Goal: Task Accomplishment & Management: Use online tool/utility

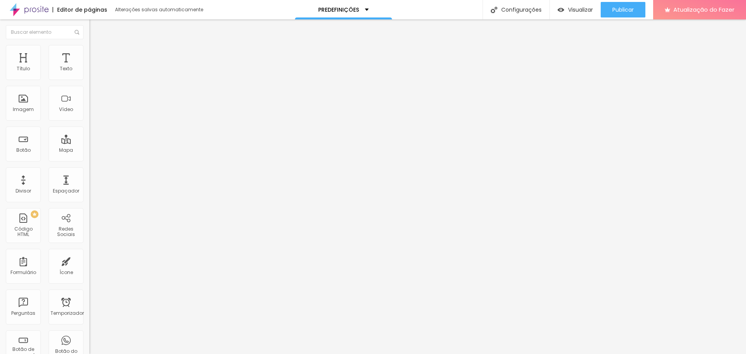
scroll to position [122, 0]
click at [89, 53] on img at bounding box center [92, 56] width 7 height 7
type input "8"
type input "7"
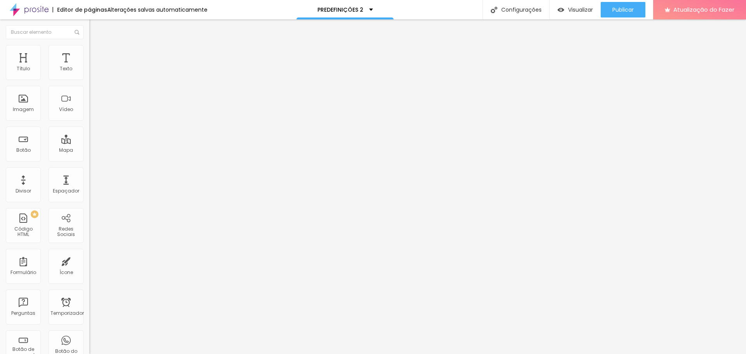
type input "7"
type input "6"
type input "4"
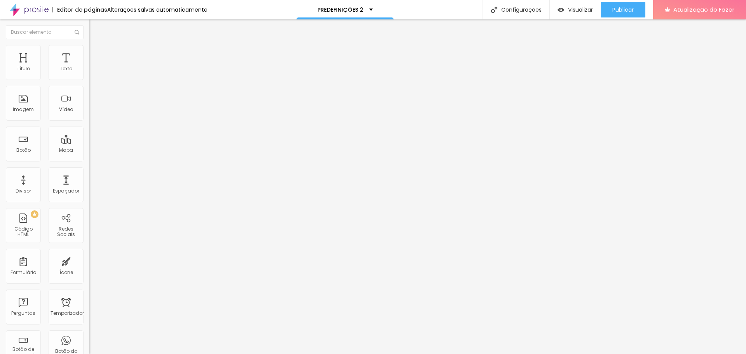
type input "3"
type input "2"
type input "1"
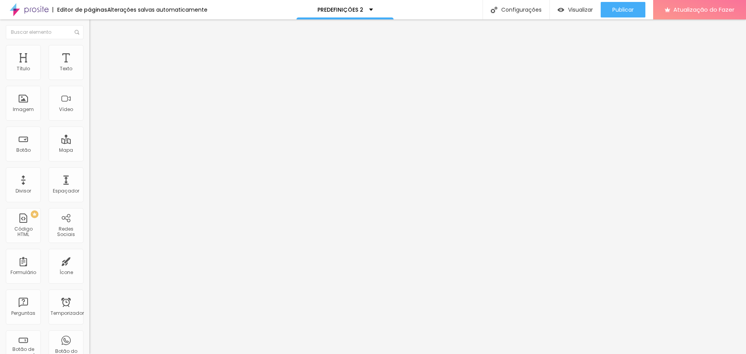
type input "1"
type input "0"
type input "8"
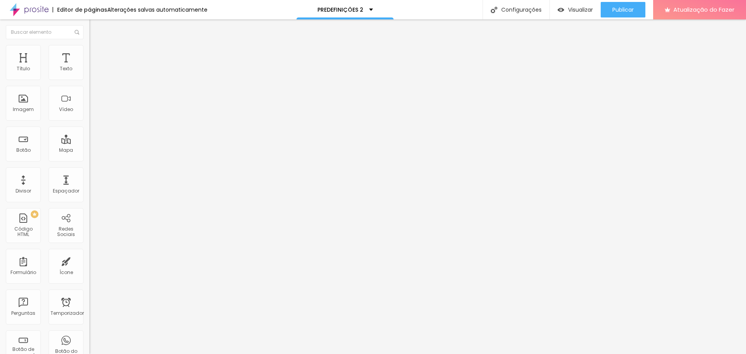
type input "20"
type input "31"
type input "33"
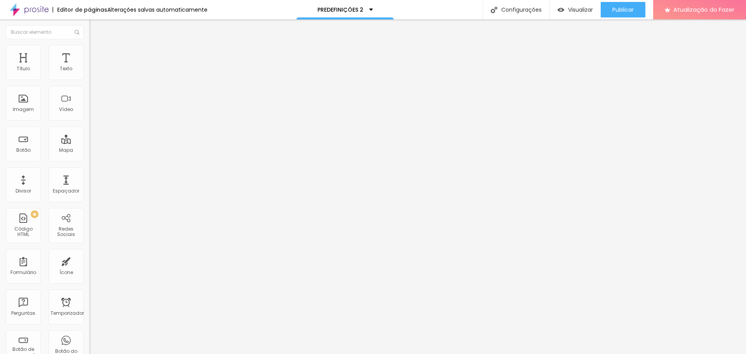
type input "33"
type input "40"
type input "46"
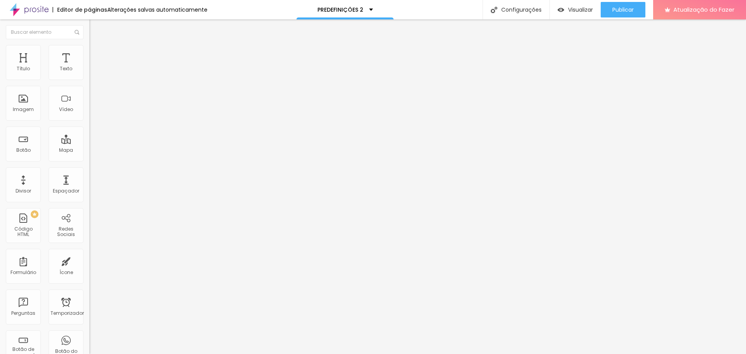
type input "54"
type input "60"
type input "64"
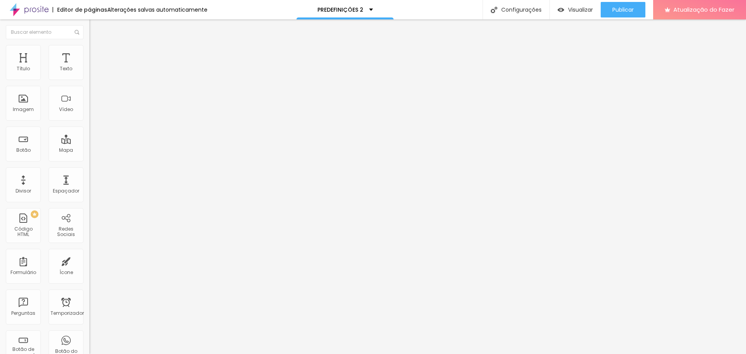
type input "64"
type input "72"
type input "77"
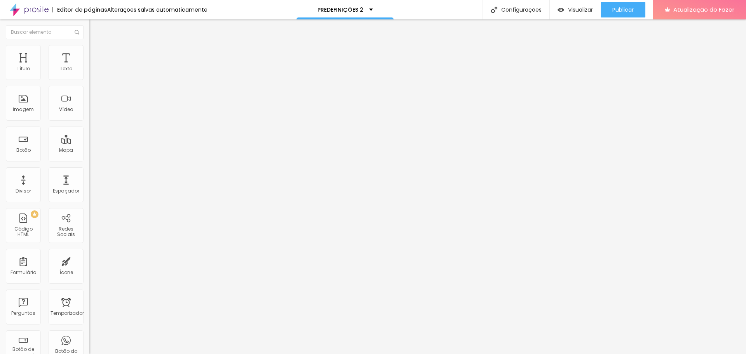
type input "78"
type input "79"
type input "81"
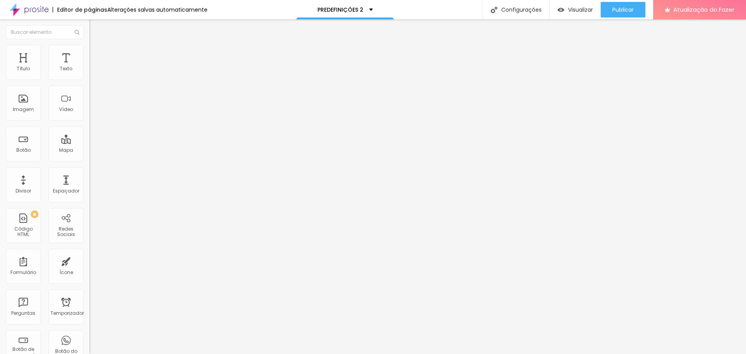
type input "81"
type input "82"
type input "81"
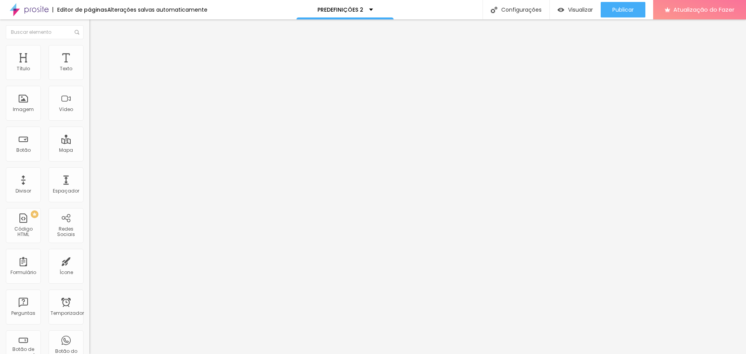
type input "79"
type input "75"
type input "72"
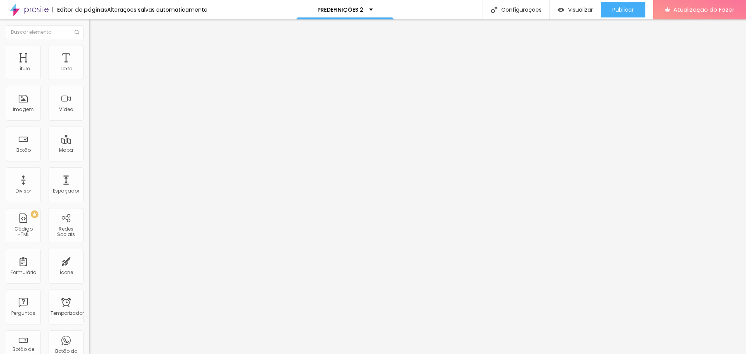
type input "72"
type input "68"
type input "67"
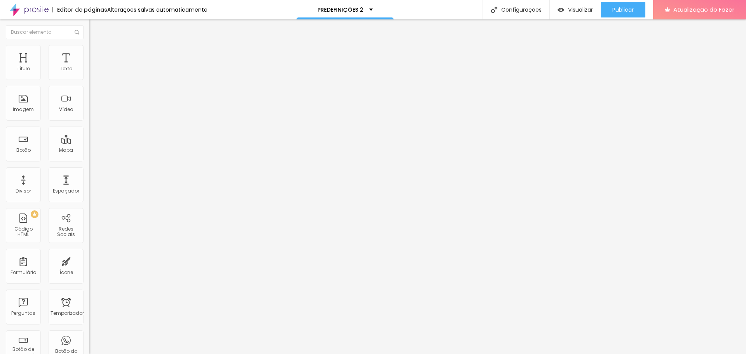
type input "64"
type input "62"
type input "60"
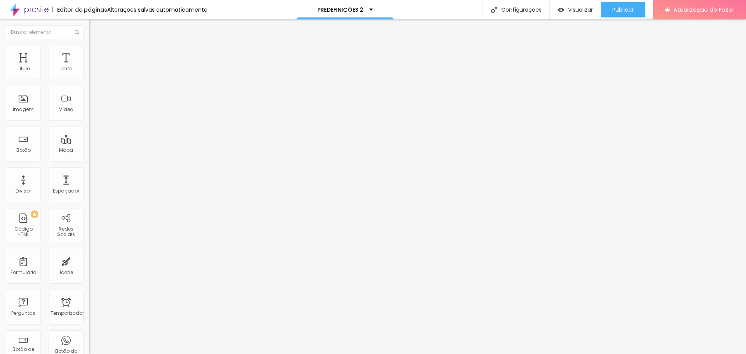
type input "60"
type input "59"
type input "58"
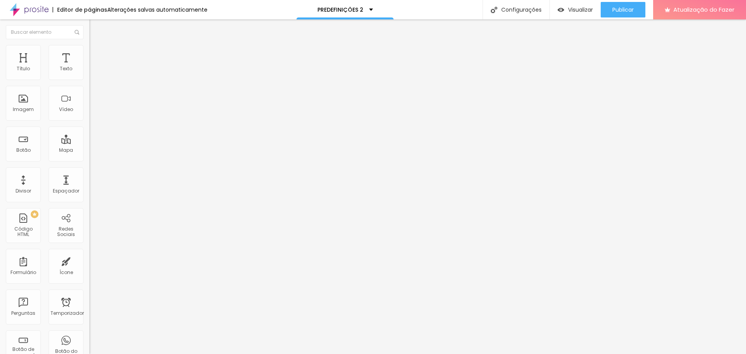
type input "57"
type input "53"
type input "51"
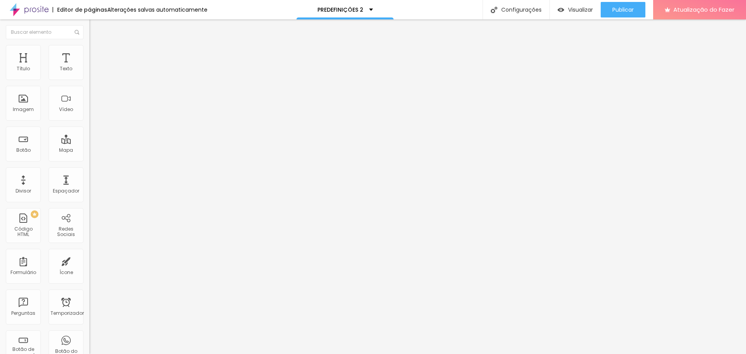
type input "51"
type input "49"
type input "47"
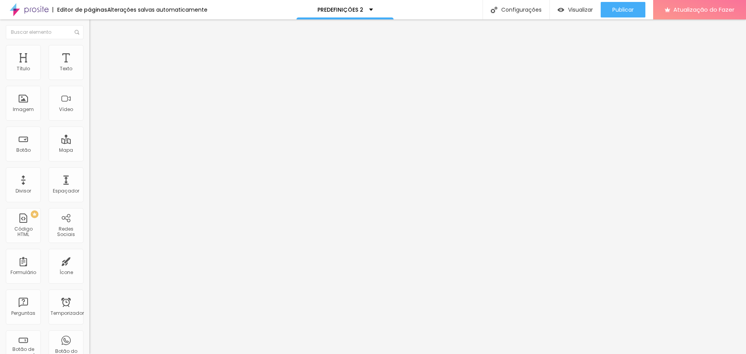
type input "46"
type input "44"
type input "42"
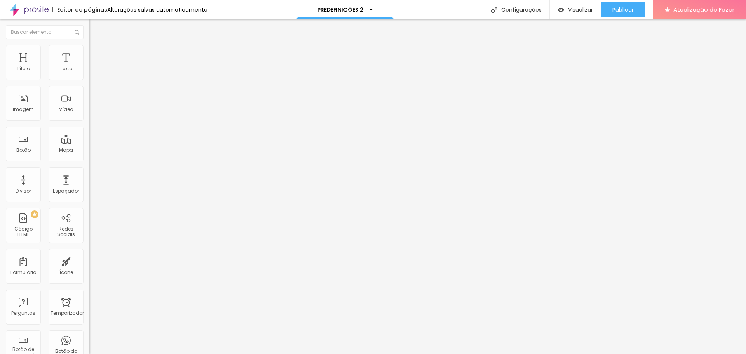
type input "42"
type input "39"
type input "36"
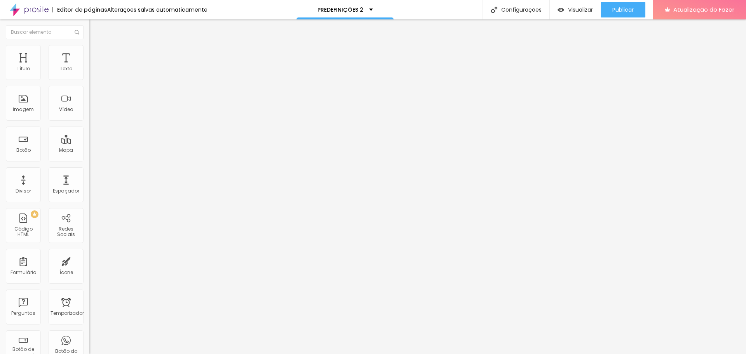
type input "34"
type input "31"
type input "27"
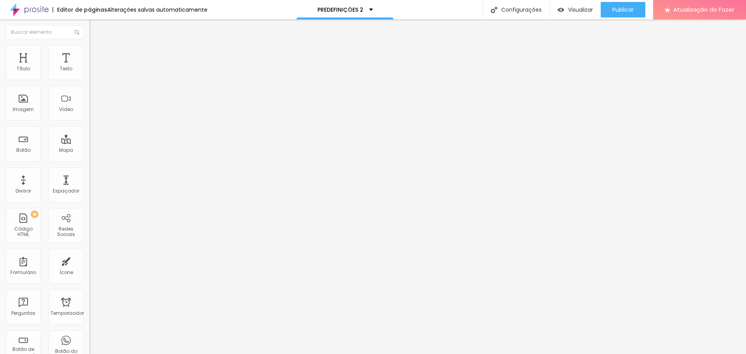
type input "27"
type input "25"
type input "23"
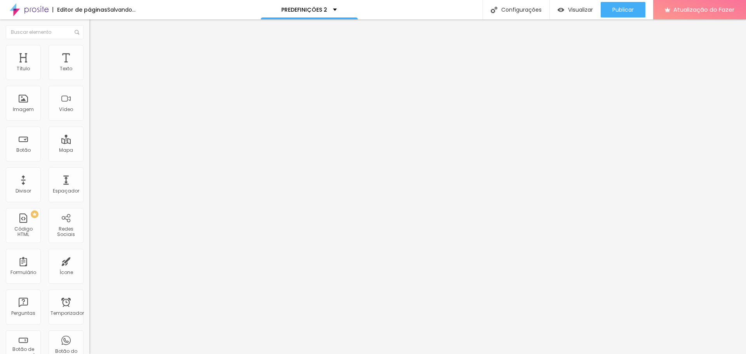
type input "22"
type input "19"
type input "18"
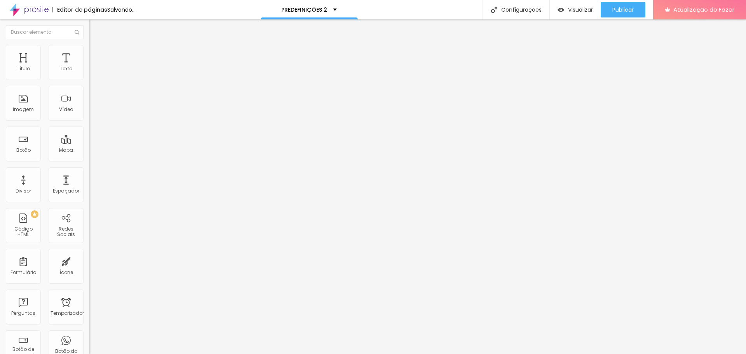
type input "18"
type input "16"
type input "15"
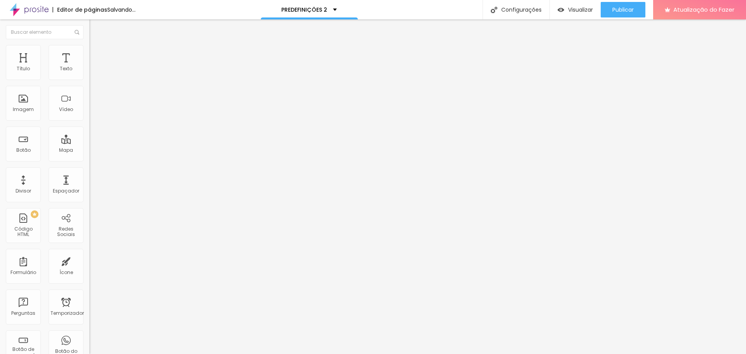
type input "14"
type input "13"
type input "12"
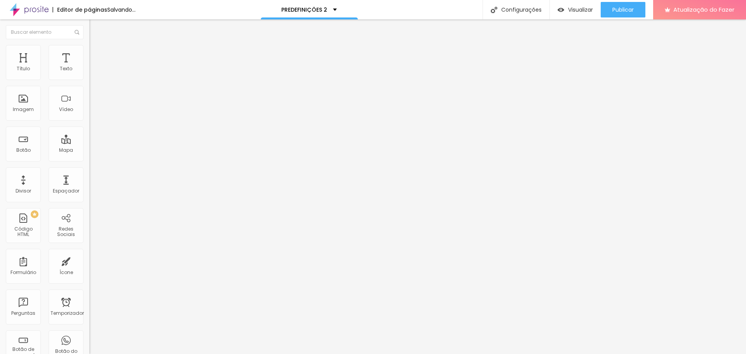
type input "12"
type input "11"
type input "10"
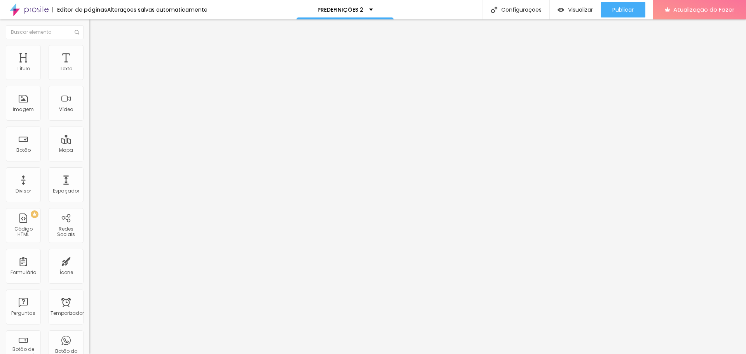
type input "9"
type input "13"
type input "21"
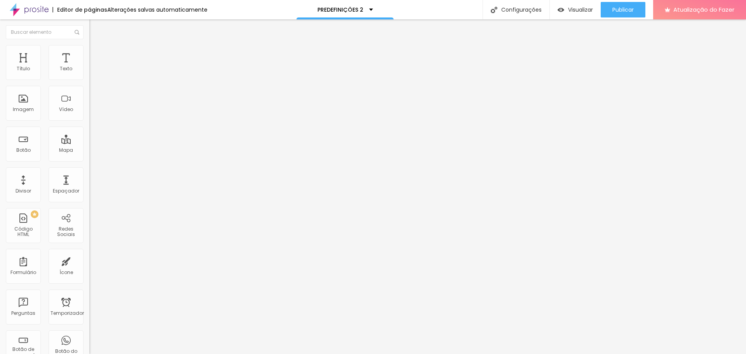
type input "21"
type input "35"
type input "41"
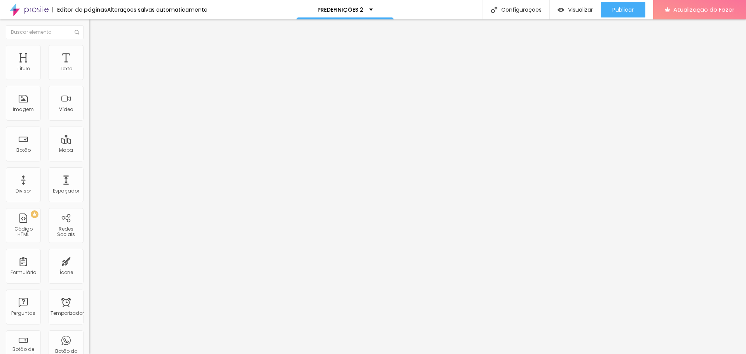
type input "44"
type input "45"
type input "47"
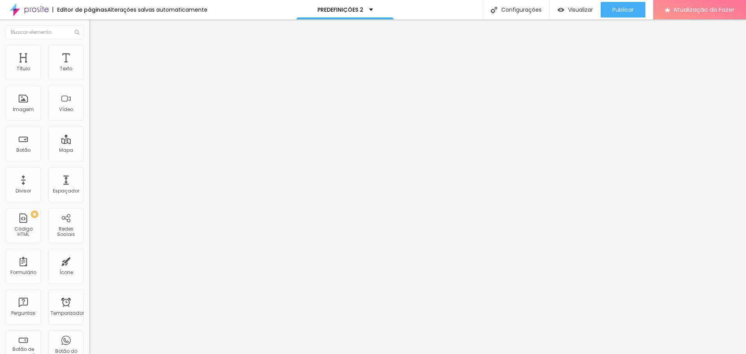
type input "47"
type input "49"
type input "53"
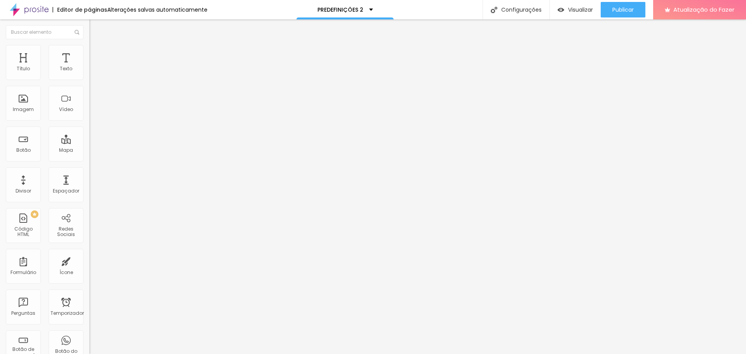
type input "56"
type input "58"
type input "60"
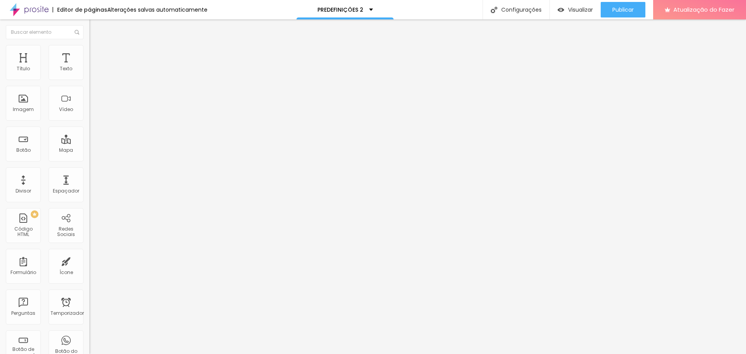
type input "60"
drag, startPoint x: 23, startPoint y: 74, endPoint x: 47, endPoint y: 82, distance: 25.3
click at [89, 151] on input "range" at bounding box center [114, 154] width 50 height 6
drag, startPoint x: 47, startPoint y: 82, endPoint x: 34, endPoint y: 82, distance: 12.4
click at [89, 82] on div "60 Espaço de cima" at bounding box center [133, 116] width 89 height 110
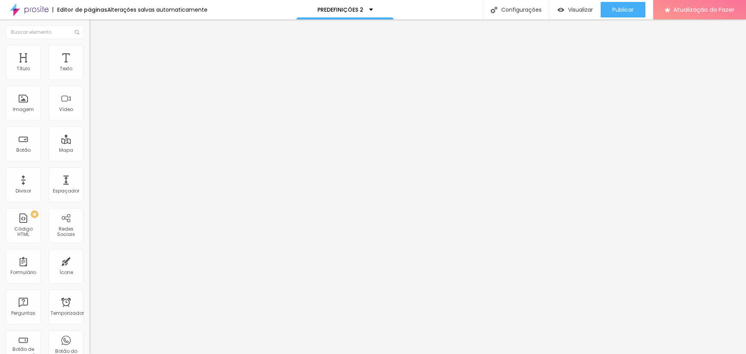
type input "58"
type input "47"
type input "39"
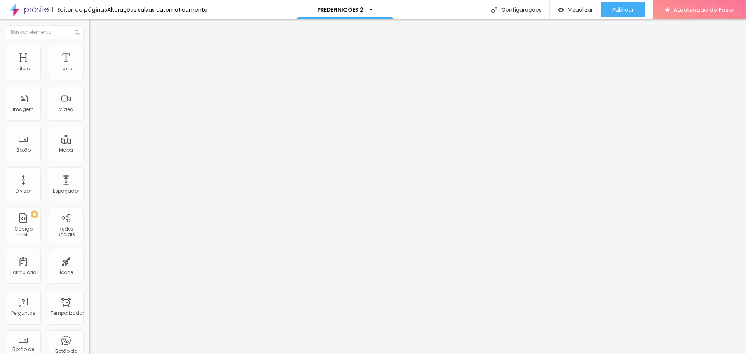
type input "39"
type input "33"
type input "27"
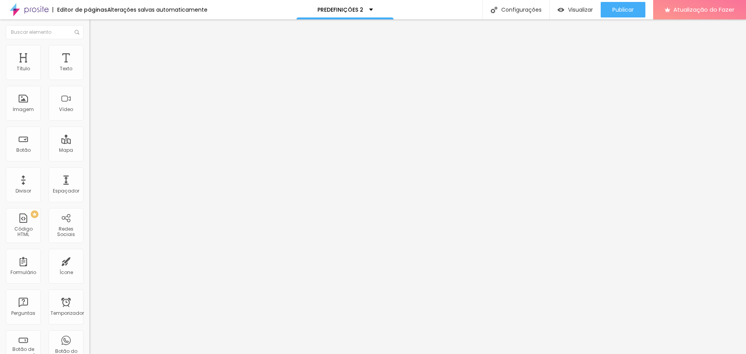
type input "25"
type input "23"
type input "21"
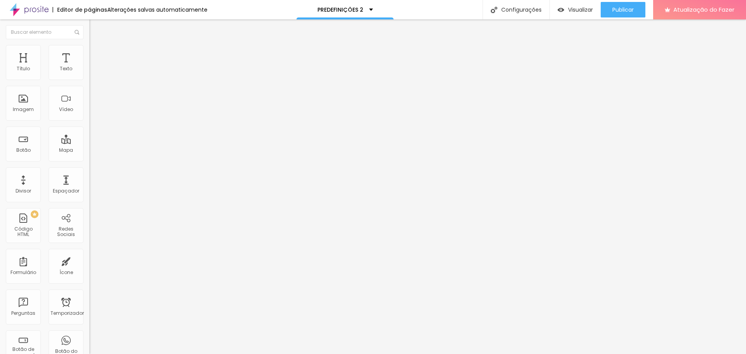
type input "21"
type input "19"
type input "17"
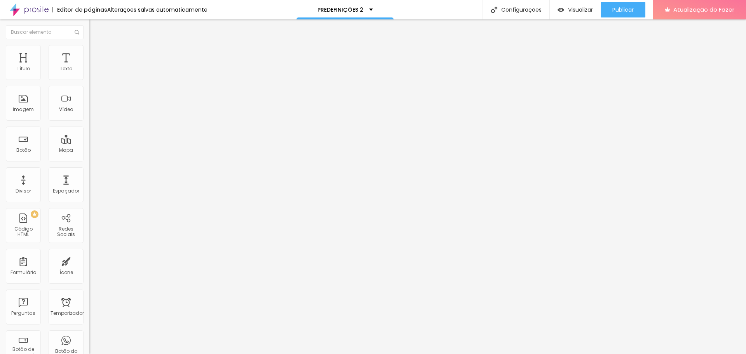
type input "16"
type input "15"
type input "14"
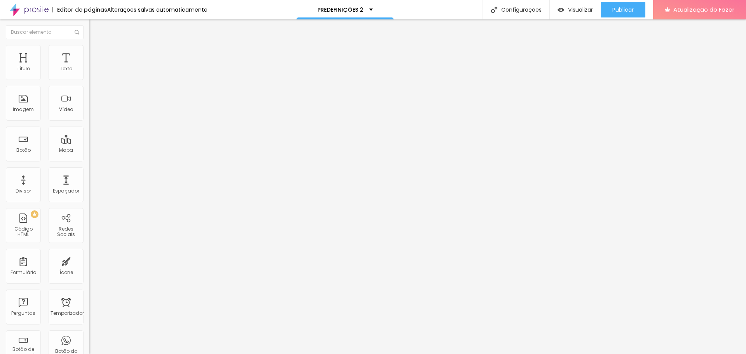
type input "14"
type input "12"
type input "11"
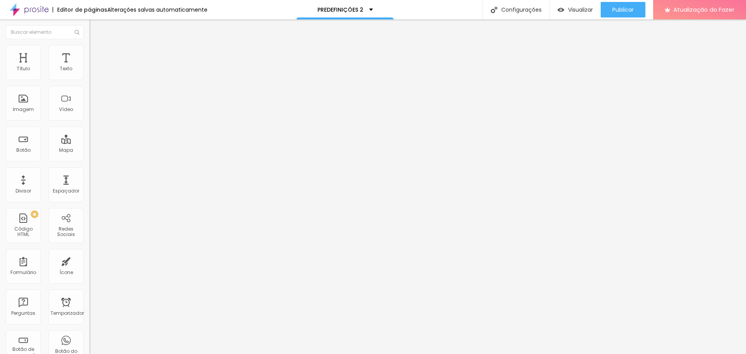
drag, startPoint x: 46, startPoint y: 76, endPoint x: 24, endPoint y: 77, distance: 22.5
type input "11"
click at [89, 151] on input "range" at bounding box center [114, 154] width 50 height 6
click at [89, 45] on li "Estilo" at bounding box center [133, 49] width 89 height 8
type input "95"
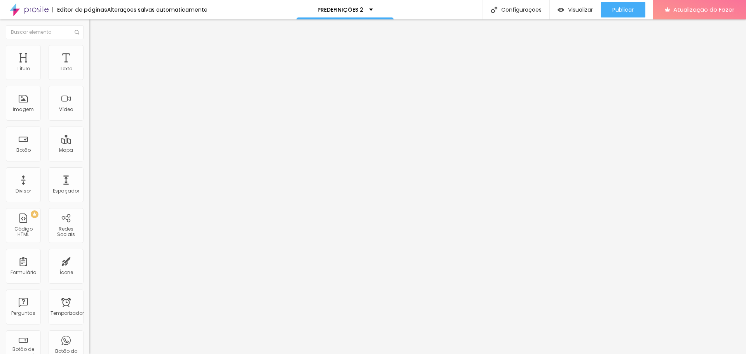
type input "95"
type input "90"
type input "85"
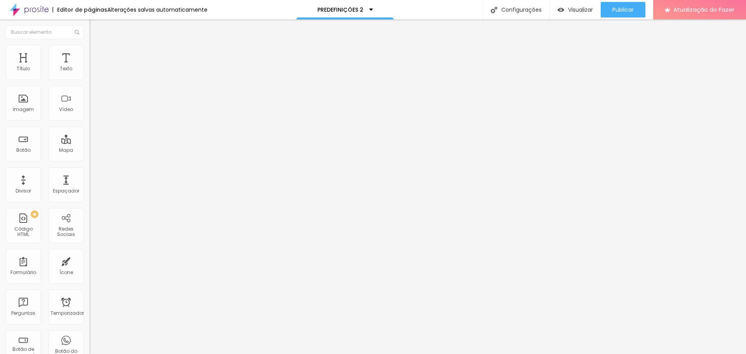
type input "80"
type input "75"
type input "70"
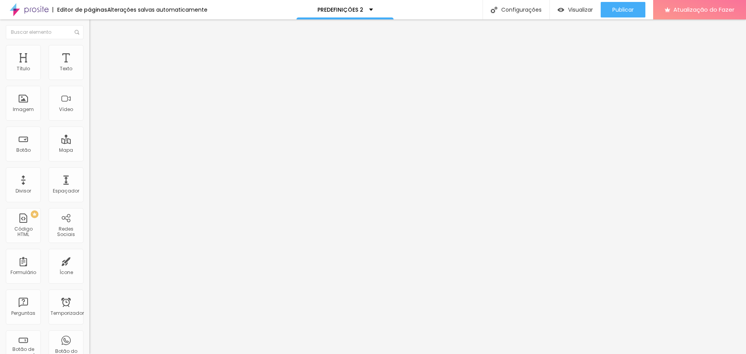
type input "70"
type input "65"
type input "60"
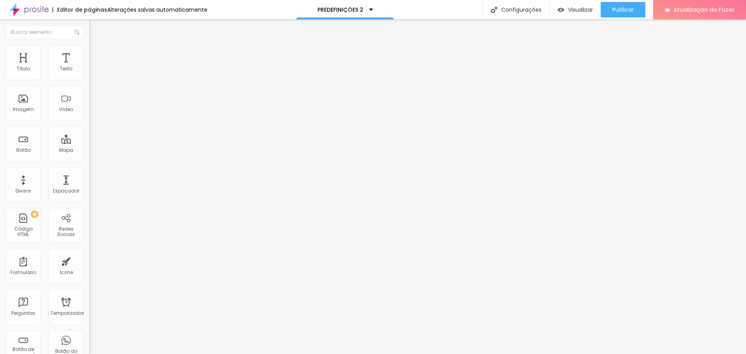
type input "55"
type input "50"
type input "45"
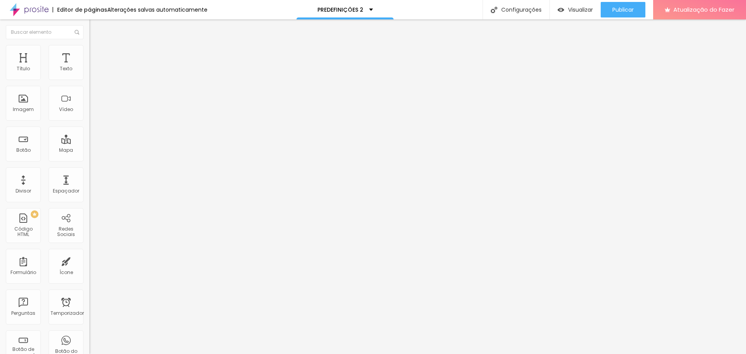
type input "45"
type input "40"
type input "35"
drag, startPoint x: 80, startPoint y: 82, endPoint x: 27, endPoint y: 81, distance: 53.6
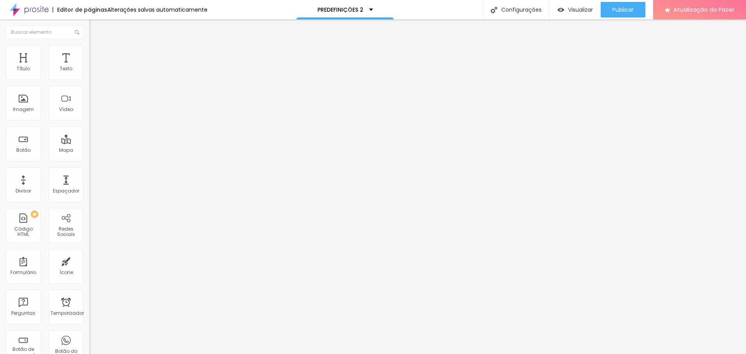
click at [89, 80] on input "range" at bounding box center [114, 76] width 50 height 6
click at [89, 67] on span "Adicionar imagem" at bounding box center [114, 63] width 50 height 7
click at [132, 67] on span at bounding box center [134, 63] width 5 height 7
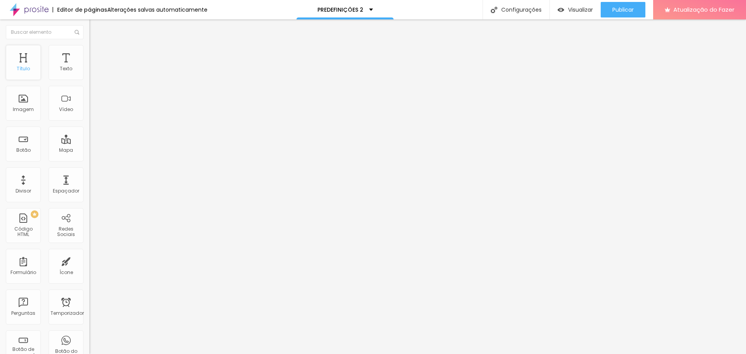
click at [16, 60] on div "Título" at bounding box center [23, 62] width 35 height 35
click at [94, 67] on font "Adicionar imagem" at bounding box center [116, 63] width 45 height 7
click at [89, 178] on div "URL https:// Abrir em uma nova aba" at bounding box center [133, 162] width 89 height 31
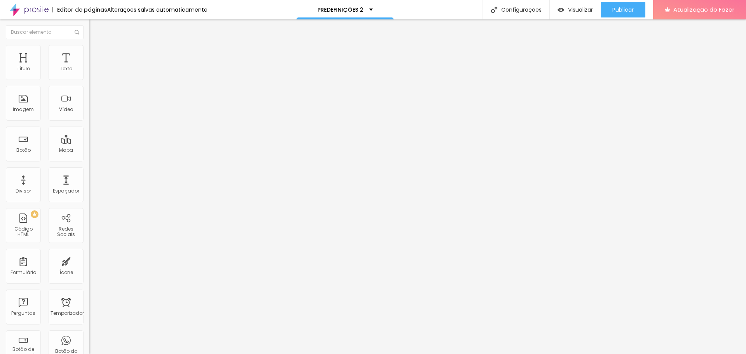
click at [89, 166] on div "URL https://" at bounding box center [133, 156] width 89 height 19
click at [89, 173] on img at bounding box center [91, 171] width 4 height 4
click at [89, 169] on div at bounding box center [133, 169] width 89 height 0
click at [89, 49] on li "Estilo" at bounding box center [133, 49] width 89 height 8
drag, startPoint x: 16, startPoint y: 99, endPoint x: 0, endPoint y: 109, distance: 18.3
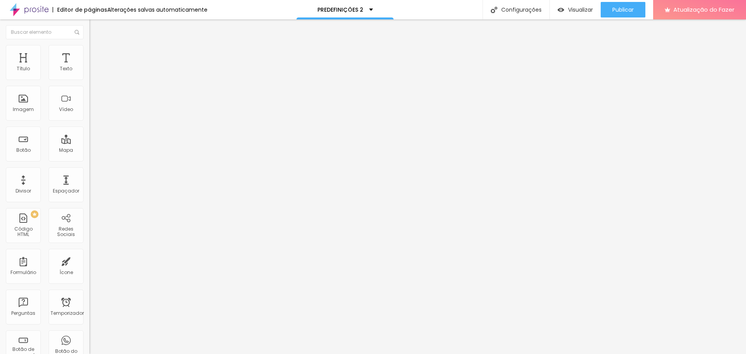
click at [89, 171] on input "range" at bounding box center [114, 174] width 50 height 6
drag, startPoint x: 28, startPoint y: 80, endPoint x: 54, endPoint y: 78, distance: 26.5
click at [89, 73] on div "Tamanho 35 px %" at bounding box center [133, 67] width 89 height 13
drag, startPoint x: 26, startPoint y: 82, endPoint x: 65, endPoint y: 83, distance: 39.2
click at [89, 80] on input "range" at bounding box center [114, 76] width 50 height 6
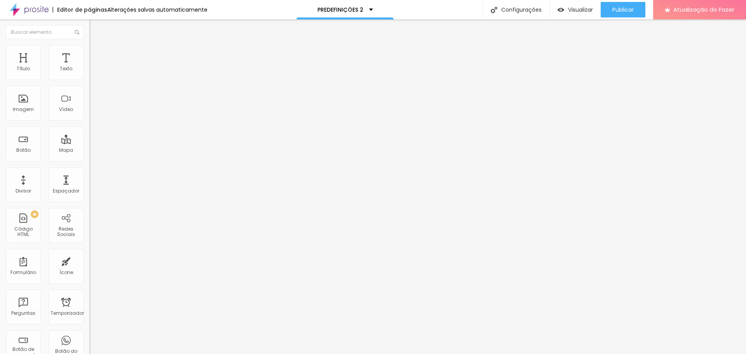
click at [89, 53] on img at bounding box center [92, 56] width 7 height 7
click at [89, 348] on img at bounding box center [91, 350] width 5 height 5
drag, startPoint x: 19, startPoint y: 90, endPoint x: 0, endPoint y: 97, distance: 20.1
click at [89, 261] on input "range" at bounding box center [114, 264] width 50 height 6
drag, startPoint x: 23, startPoint y: 75, endPoint x: 0, endPoint y: 73, distance: 23.0
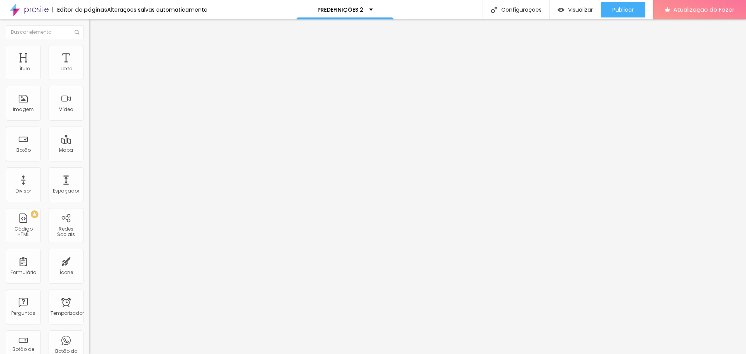
click at [89, 151] on input "range" at bounding box center [114, 154] width 50 height 6
click at [94, 67] on font "Trocar imagem" at bounding box center [113, 63] width 38 height 7
click at [89, 122] on span "Original" at bounding box center [98, 118] width 19 height 7
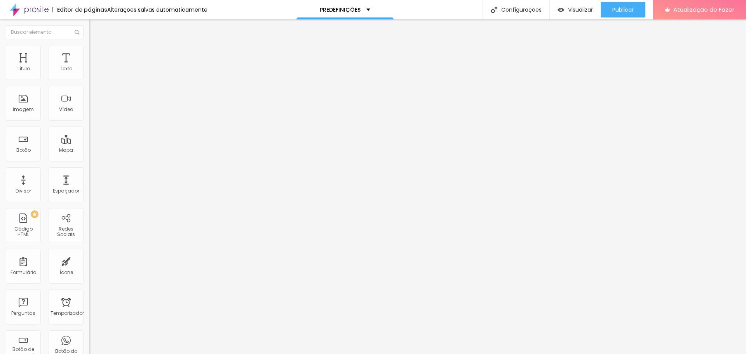
click at [89, 126] on font "Cinema" at bounding box center [98, 123] width 19 height 7
click at [94, 67] on font "Trocar imagem" at bounding box center [113, 63] width 38 height 7
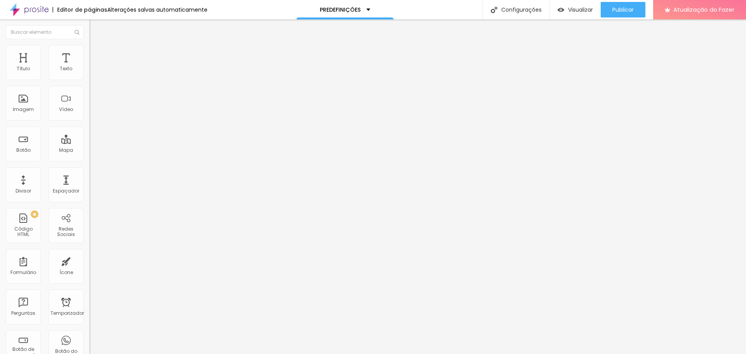
click at [89, 78] on input "text" at bounding box center [135, 75] width 93 height 8
click at [89, 98] on img at bounding box center [91, 95] width 5 height 5
click at [89, 105] on img at bounding box center [91, 101] width 5 height 5
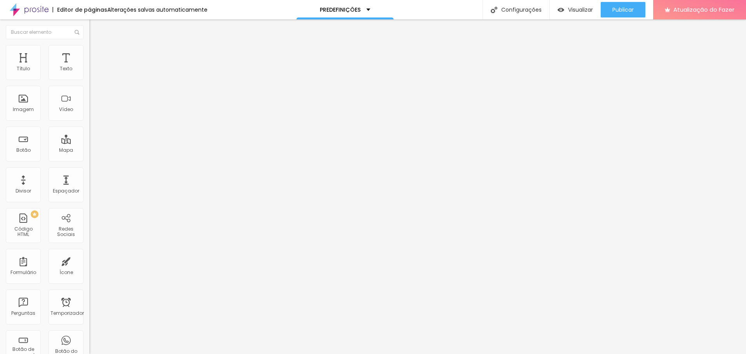
click at [89, 111] on img at bounding box center [91, 107] width 5 height 5
click at [89, 105] on img at bounding box center [91, 101] width 5 height 5
click at [89, 159] on input "https://" at bounding box center [135, 156] width 93 height 8
drag, startPoint x: 33, startPoint y: 208, endPoint x: 0, endPoint y: 216, distance: 33.5
click at [89, 178] on div "Trocar imagem Descrição da imagem (Alt) Alinhamento Proporção 1:1 Quadrado Cine…" at bounding box center [133, 119] width 89 height 117
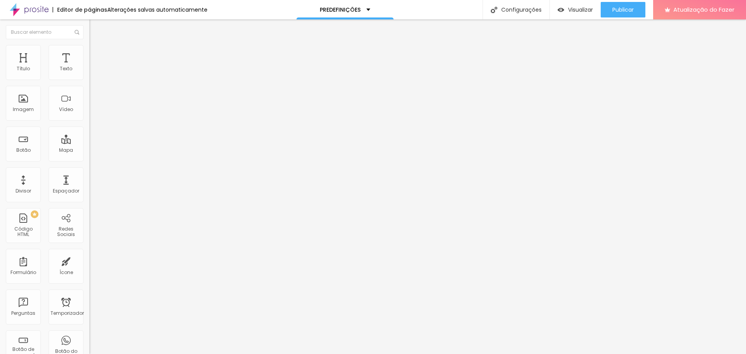
click at [89, 166] on div "URL" at bounding box center [133, 156] width 89 height 19
click at [89, 178] on div "URL Abrir em uma nova aba" at bounding box center [133, 162] width 89 height 31
click at [89, 173] on img at bounding box center [91, 171] width 4 height 4
click at [96, 54] on font "Estilo" at bounding box center [102, 50] width 12 height 7
click at [89, 194] on font "DESATIVADO" at bounding box center [103, 197] width 28 height 7
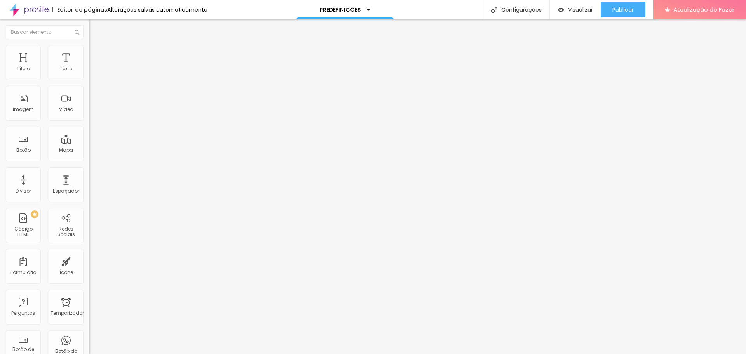
click at [89, 209] on button "button" at bounding box center [94, 213] width 11 height 8
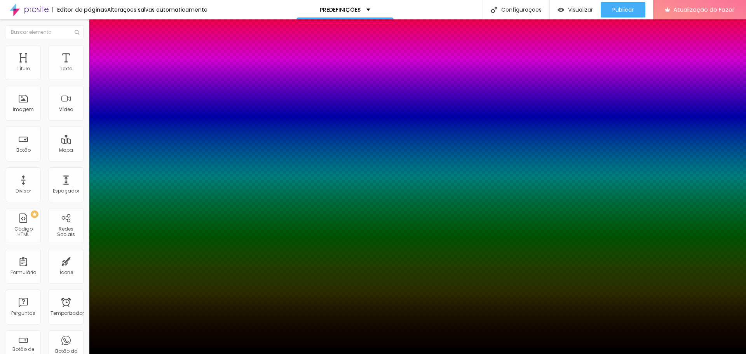
click at [138, 354] on div at bounding box center [373, 359] width 746 height 0
click at [71, 354] on div at bounding box center [373, 354] width 746 height 0
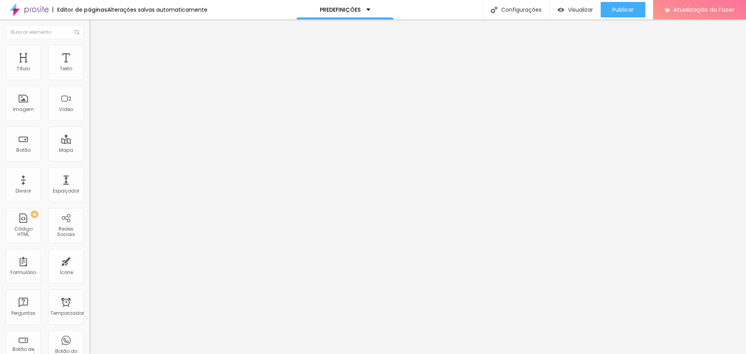
click at [89, 53] on img at bounding box center [92, 56] width 7 height 7
click at [89, 122] on span "1:1 Quadrado" at bounding box center [104, 118] width 31 height 7
click at [89, 131] on span "Padrão" at bounding box center [97, 127] width 17 height 7
click at [96, 54] on font "Estilo" at bounding box center [102, 50] width 12 height 7
click at [94, 71] on font "Adicionar imagem" at bounding box center [116, 68] width 45 height 7
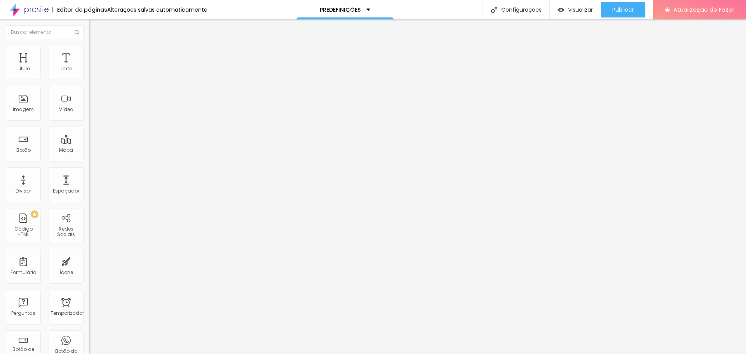
click at [89, 104] on span "Adicionar imagem" at bounding box center [114, 100] width 50 height 7
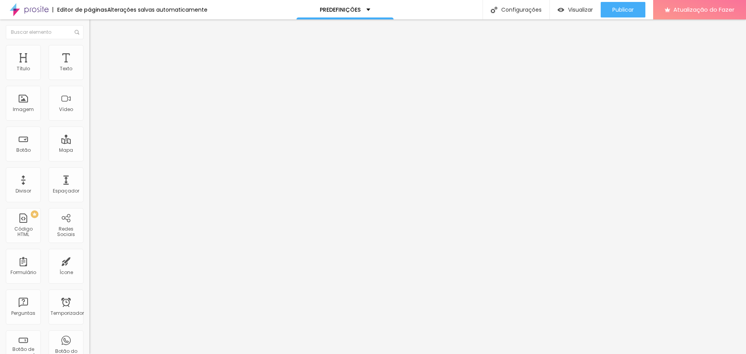
click at [89, 71] on font "Encaixotado" at bounding box center [104, 67] width 30 height 7
click at [89, 83] on font "Completo" at bounding box center [101, 79] width 24 height 7
click at [89, 47] on li "Estilo" at bounding box center [133, 49] width 89 height 8
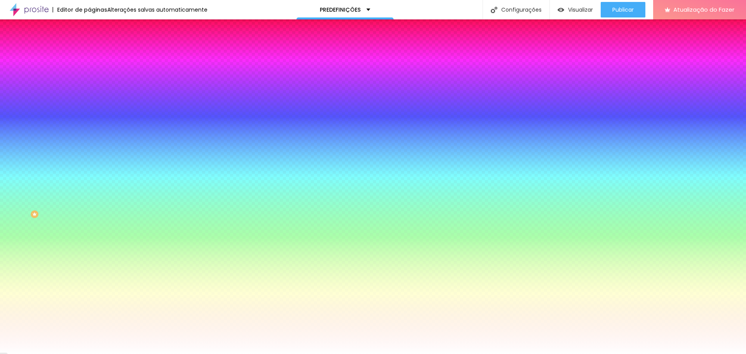
click at [89, 81] on span "Nenhum" at bounding box center [99, 77] width 20 height 7
click at [89, 93] on font "Paralaxe" at bounding box center [99, 89] width 21 height 7
click at [89, 85] on font "Nenhum" at bounding box center [99, 82] width 20 height 7
click at [89, 139] on button "button" at bounding box center [94, 135] width 11 height 8
click at [164, 354] on div at bounding box center [373, 359] width 746 height 0
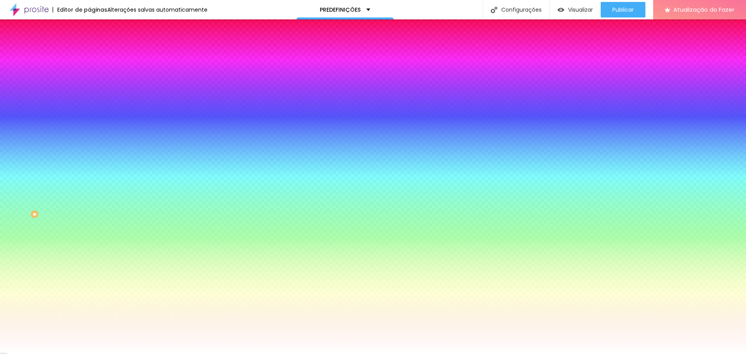
radio input "false"
radio input "true"
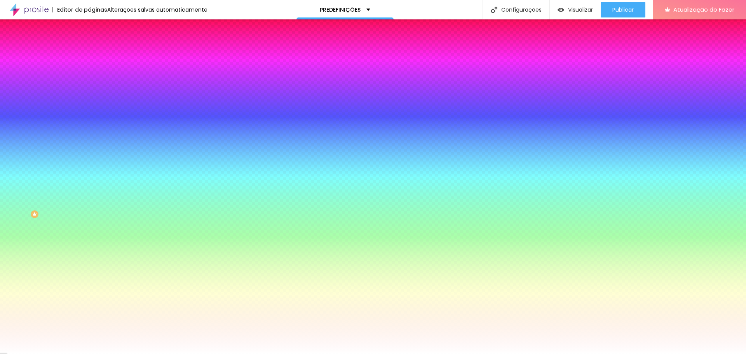
type input "#FFFFFF"
drag, startPoint x: 104, startPoint y: 298, endPoint x: 98, endPoint y: 289, distance: 10.9
click at [165, 354] on div at bounding box center [373, 359] width 746 height 0
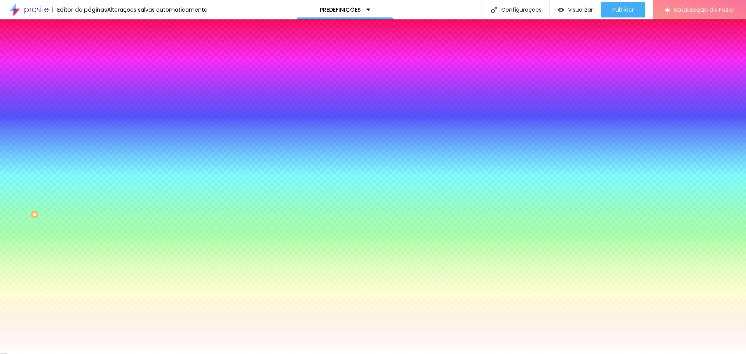
click at [57, 354] on div at bounding box center [373, 354] width 746 height 0
click at [89, 53] on li "Avançado" at bounding box center [133, 57] width 89 height 8
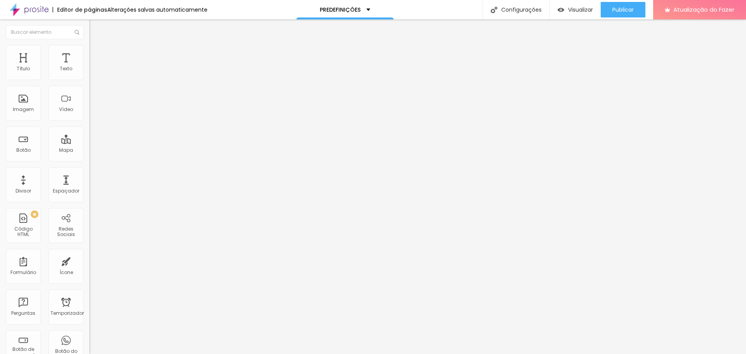
click at [89, 151] on div at bounding box center [133, 154] width 89 height 7
type input "0"
type input "30"
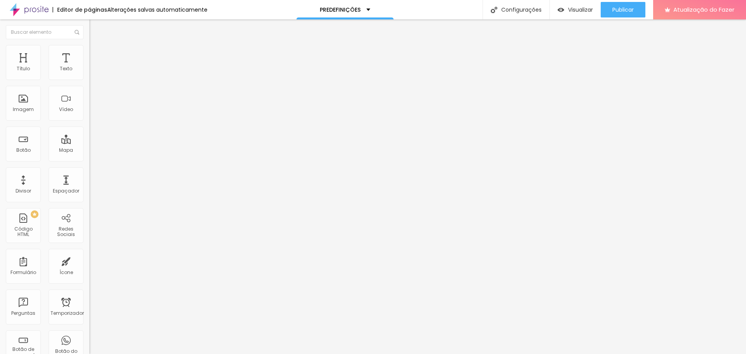
type input "0"
drag, startPoint x: 48, startPoint y: 77, endPoint x: 0, endPoint y: 84, distance: 48.7
type input "0"
click at [89, 151] on input "range" at bounding box center [114, 154] width 50 height 6
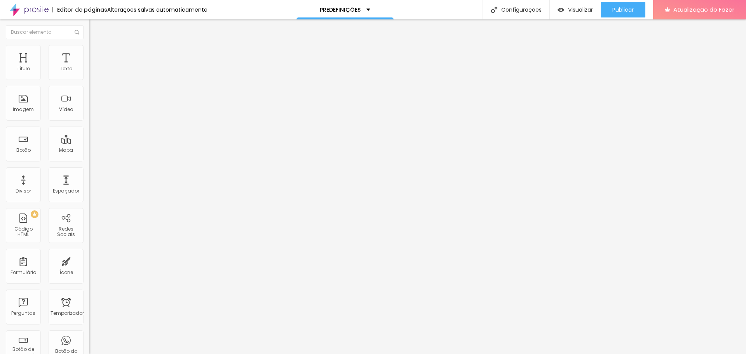
click at [89, 44] on img at bounding box center [92, 40] width 7 height 7
click at [89, 51] on li "Estilo" at bounding box center [133, 49] width 89 height 8
click at [89, 77] on img at bounding box center [91, 73] width 5 height 5
click at [89, 71] on img at bounding box center [91, 67] width 5 height 5
click at [89, 46] on li "Estilo" at bounding box center [133, 49] width 89 height 8
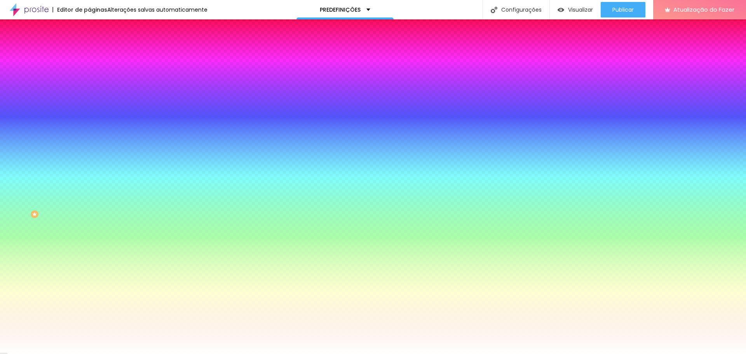
click at [89, 53] on img at bounding box center [92, 56] width 7 height 7
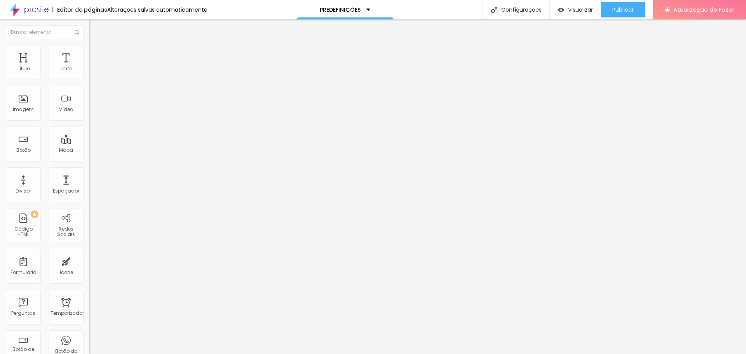
drag, startPoint x: 26, startPoint y: 82, endPoint x: 32, endPoint y: 76, distance: 7.7
click at [89, 76] on div "20 px Espaço Interno" at bounding box center [133, 116] width 89 height 110
type input "45"
type input "50"
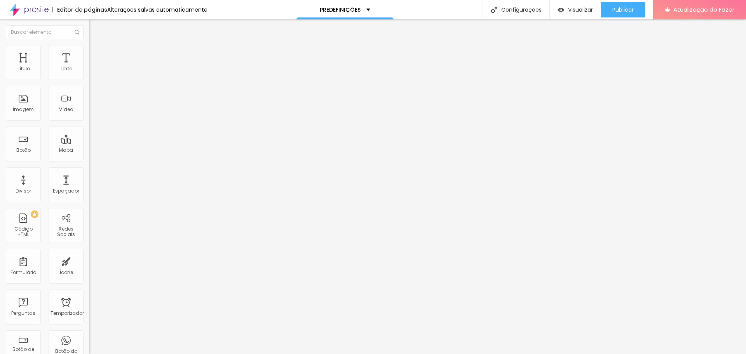
type input "50"
type input "35"
type input "0"
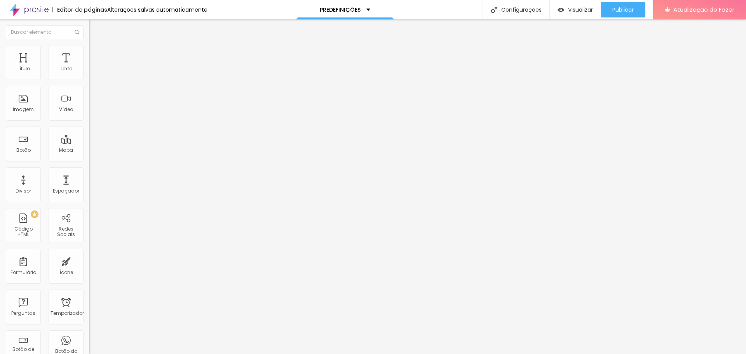
drag, startPoint x: 32, startPoint y: 76, endPoint x: 9, endPoint y: 85, distance: 24.1
type input "0"
click at [89, 151] on input "range" at bounding box center [114, 154] width 50 height 6
click at [89, 45] on img at bounding box center [92, 48] width 7 height 7
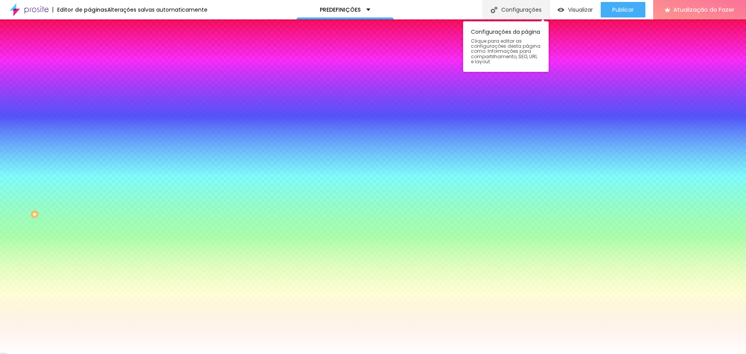
click at [507, 6] on font "Configurações" at bounding box center [521, 10] width 40 height 8
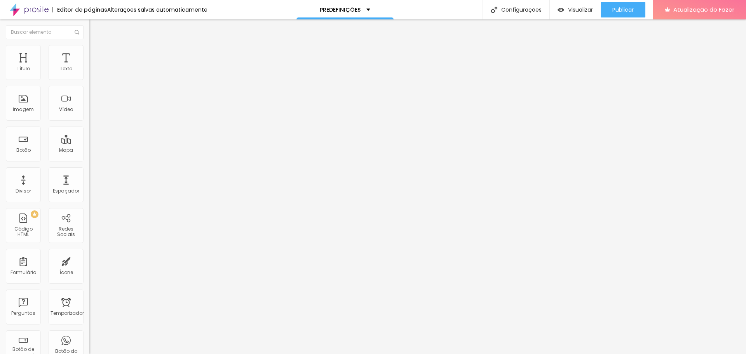
click at [94, 68] on div "PRESETS EBENÉZER - P&B" at bounding box center [133, 64] width 79 height 7
click at [556, 6] on button "Visualizar" at bounding box center [575, 10] width 51 height 16
click at [94, 67] on font "Trocar imagem" at bounding box center [113, 63] width 38 height 7
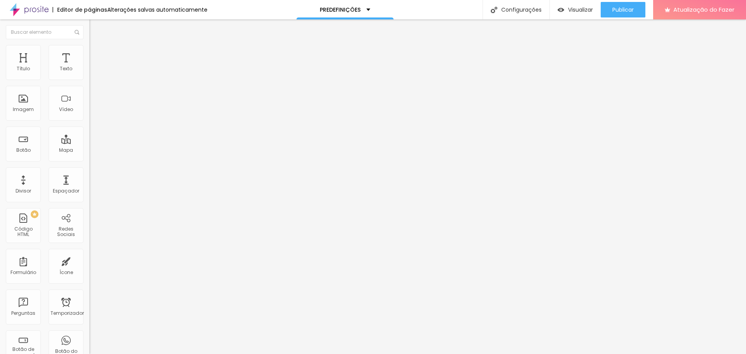
click at [94, 67] on font "Trocar imagem" at bounding box center [113, 63] width 38 height 7
